Goal: Task Accomplishment & Management: Complete application form

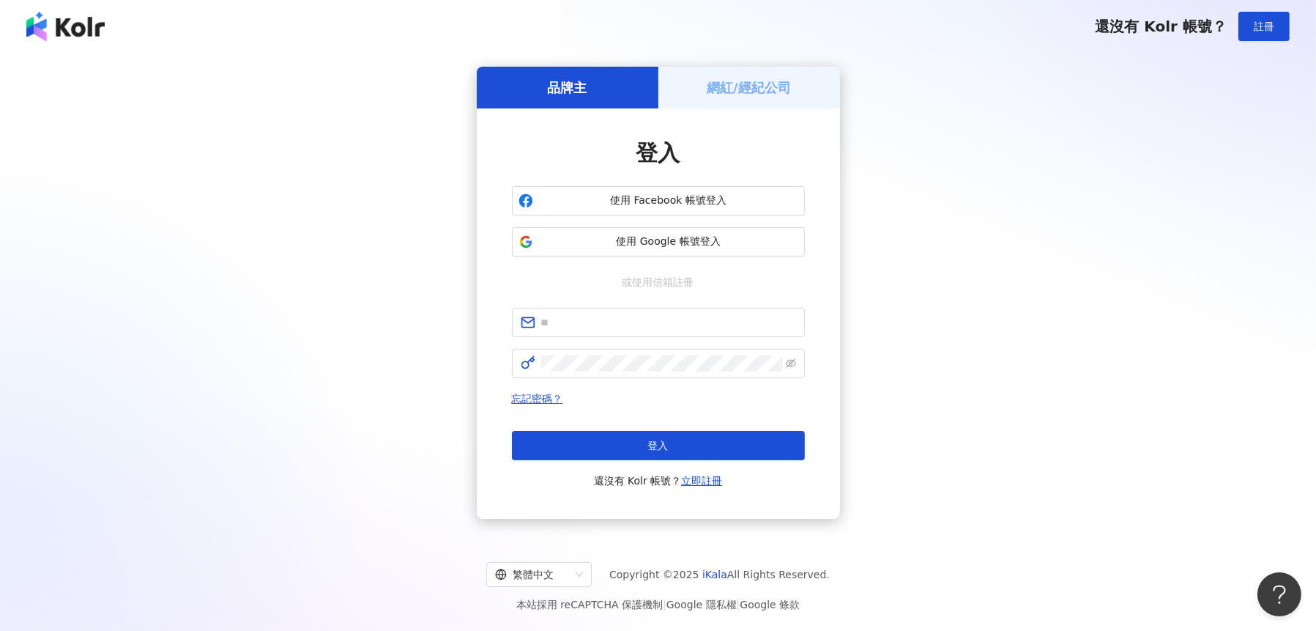
click at [437, 302] on div "品牌主 網紅/經紀公司 登入 使用 Facebook 帳號登入 使用 Google 帳號登入 或使用信箱註冊 忘記密碼？ 登入 還沒有 Kolr 帳號？ 立即…" at bounding box center [658, 292] width 1281 height 456
click at [308, 293] on div "品牌主 網紅/經紀公司 登入 使用 Facebook 帳號登入 使用 Google 帳號登入 或使用信箱註冊 忘記密碼？ 登入 還沒有 Kolr 帳號？ 立即…" at bounding box center [658, 292] width 1281 height 456
click at [662, 244] on span "使用 Google 帳號登入" at bounding box center [668, 241] width 259 height 15
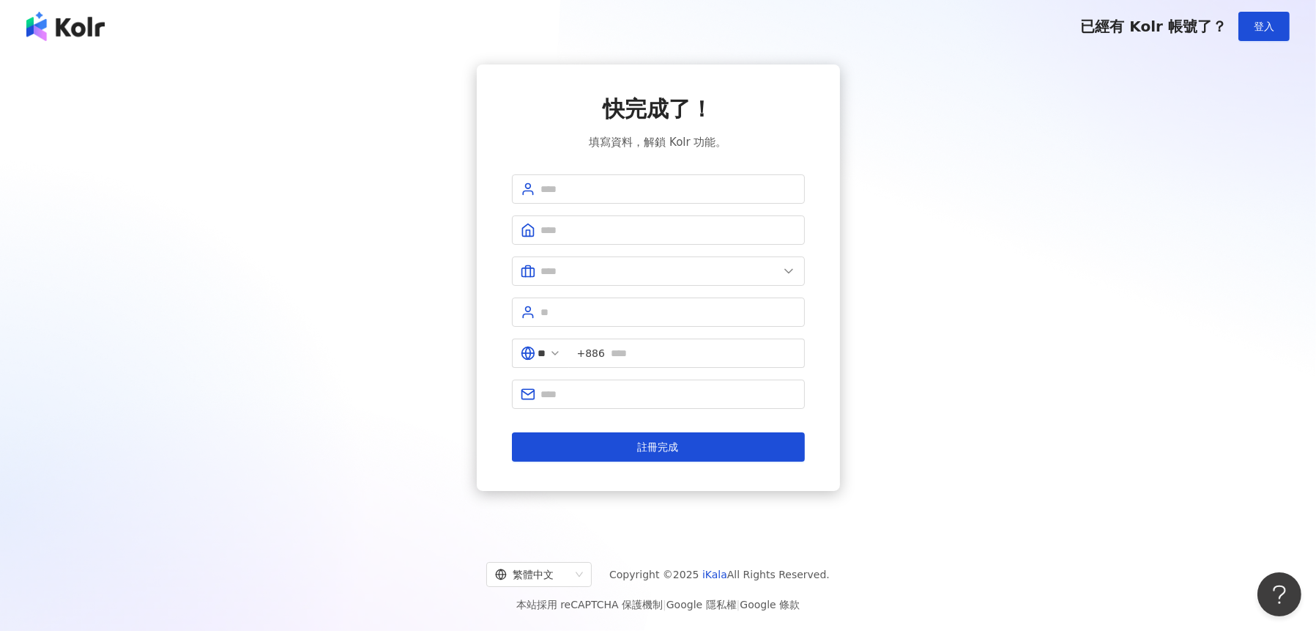
click at [406, 291] on div "快完成了！ 填寫資料，解鎖 Kolr 功能。 ** +886 註冊完成" at bounding box center [658, 277] width 1281 height 426
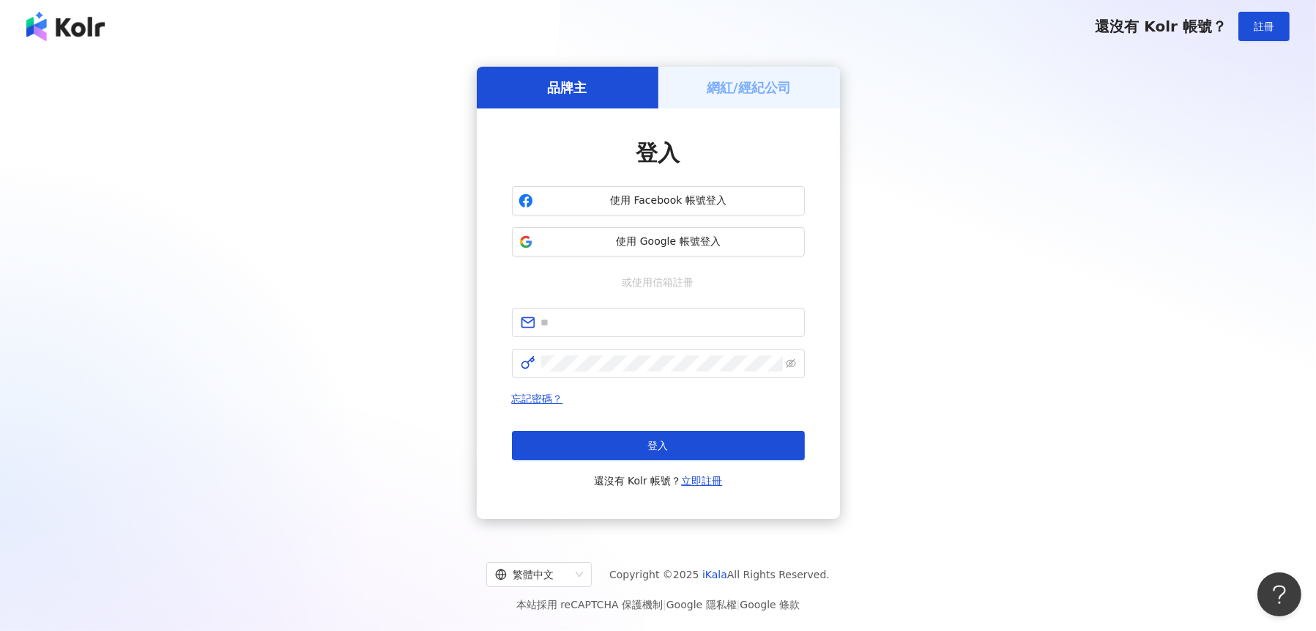
click at [746, 95] on h5 "網紅/經紀公司" at bounding box center [749, 87] width 84 height 18
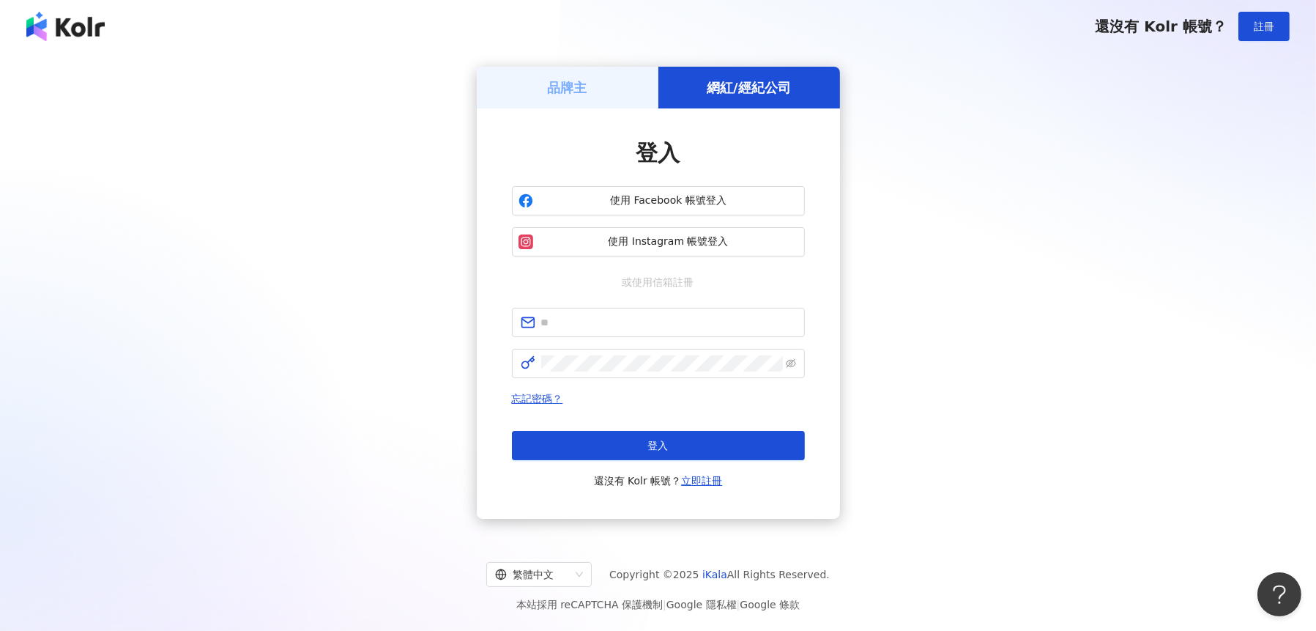
click at [581, 95] on h5 "品牌主" at bounding box center [568, 87] width 40 height 18
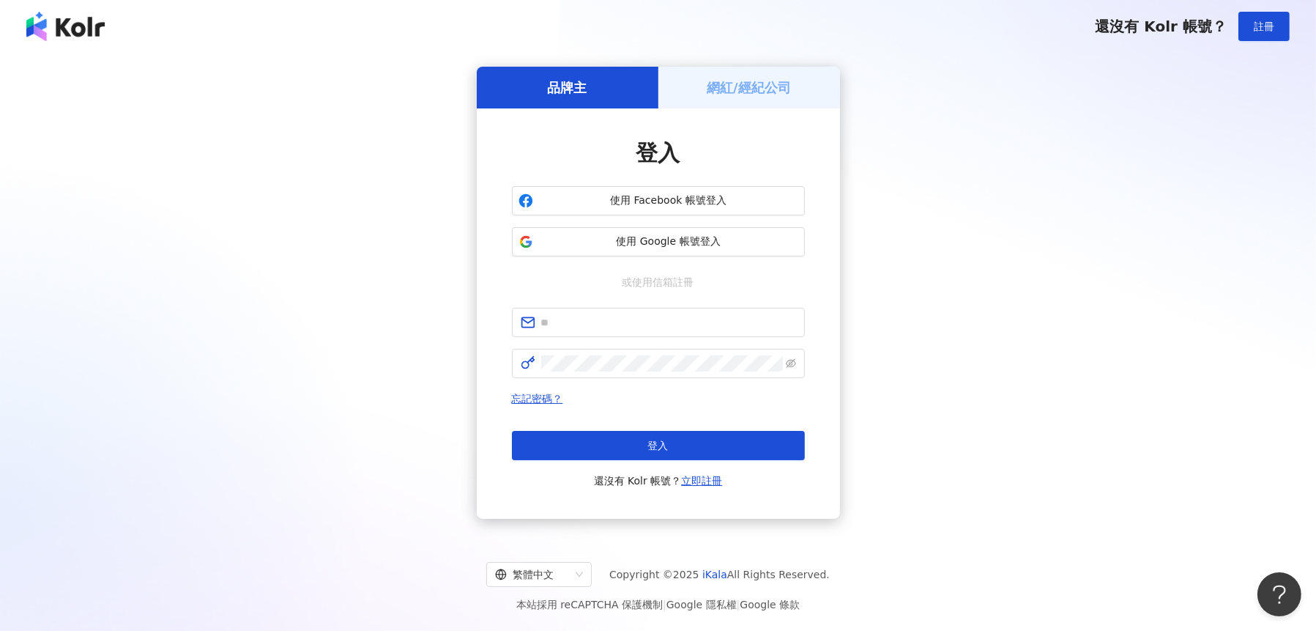
click at [303, 136] on div "品牌主 網紅/經紀公司 登入 使用 Facebook 帳號登入 使用 Google 帳號登入 或使用信箱註冊 忘記密碼？ 登入 還沒有 Kolr 帳號？ 立即…" at bounding box center [658, 292] width 1281 height 456
click at [292, 324] on div "品牌主 網紅/經紀公司 登入 使用 Facebook 帳號登入 使用 Google 帳號登入 或使用信箱註冊 忘記密碼？ 登入 還沒有 Kolr 帳號？ 立即…" at bounding box center [658, 292] width 1281 height 456
click at [593, 330] on span at bounding box center [658, 322] width 293 height 29
click at [1091, 333] on div "品牌主 網紅/經紀公司 登入 使用 Facebook 帳號登入 使用 Google 帳號登入 或使用信箱註冊 忘記密碼？ 登入 還沒有 Kolr 帳號？ 立即…" at bounding box center [658, 292] width 1281 height 456
